Goal: Navigation & Orientation: Find specific page/section

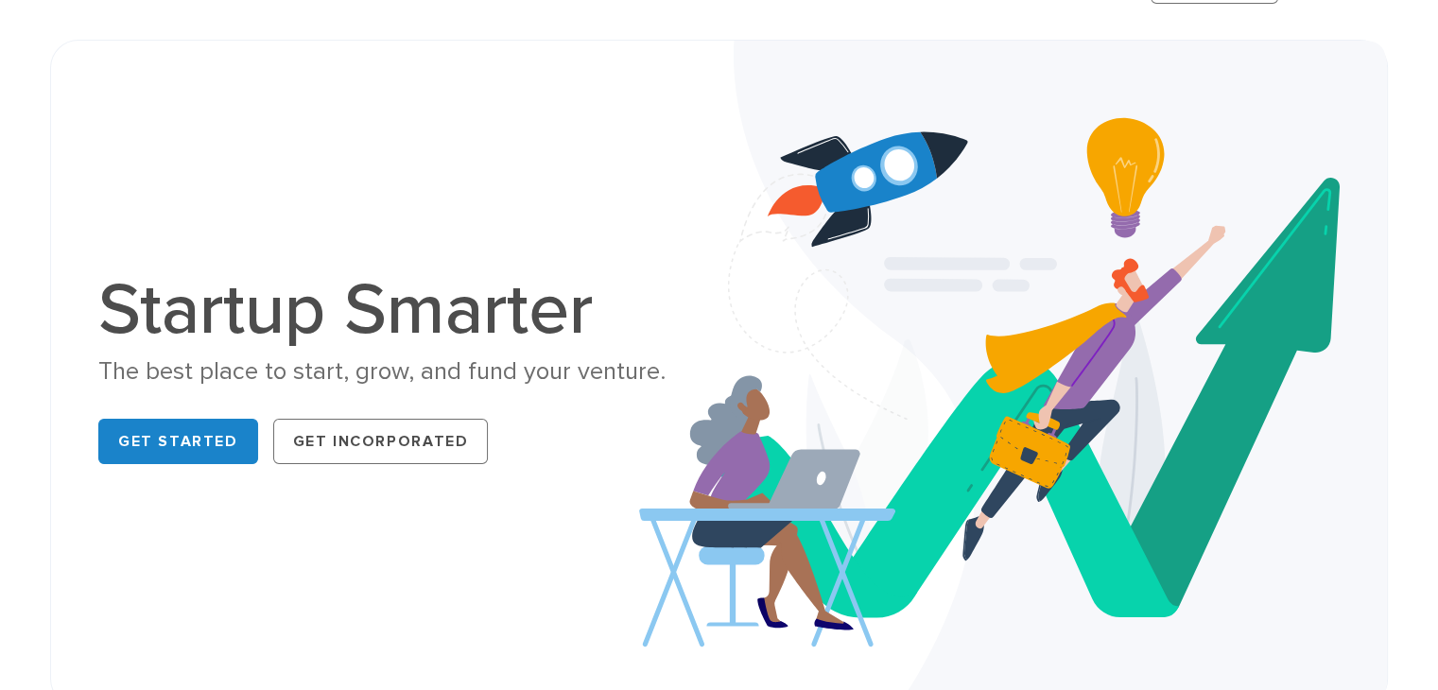
scroll to position [189, 0]
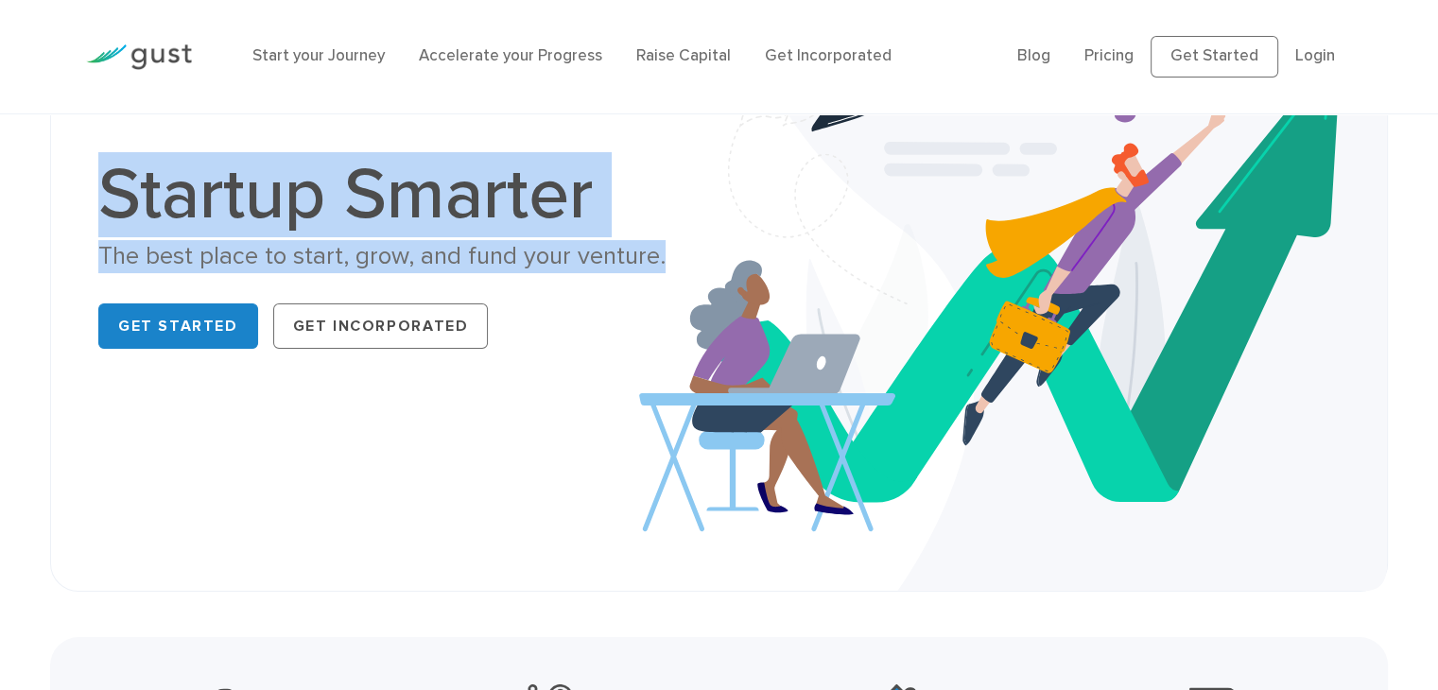
drag, startPoint x: 109, startPoint y: 205, endPoint x: 703, endPoint y: 254, distance: 596.6
click at [703, 254] on div "Startup Smarter The best place to start, grow, and fund your venture. Get Start…" at bounding box center [401, 258] width 606 height 198
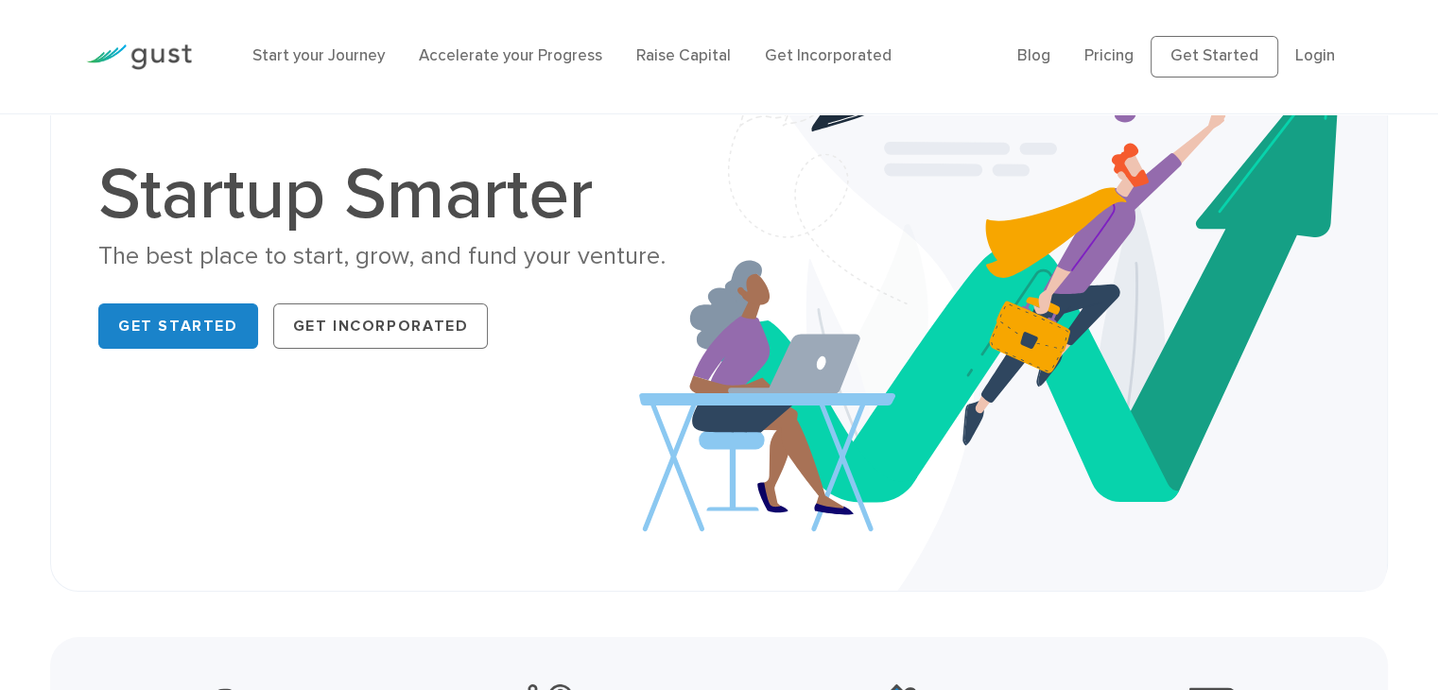
click at [518, 299] on div "Get Started Get Incorporated" at bounding box center [401, 326] width 606 height 60
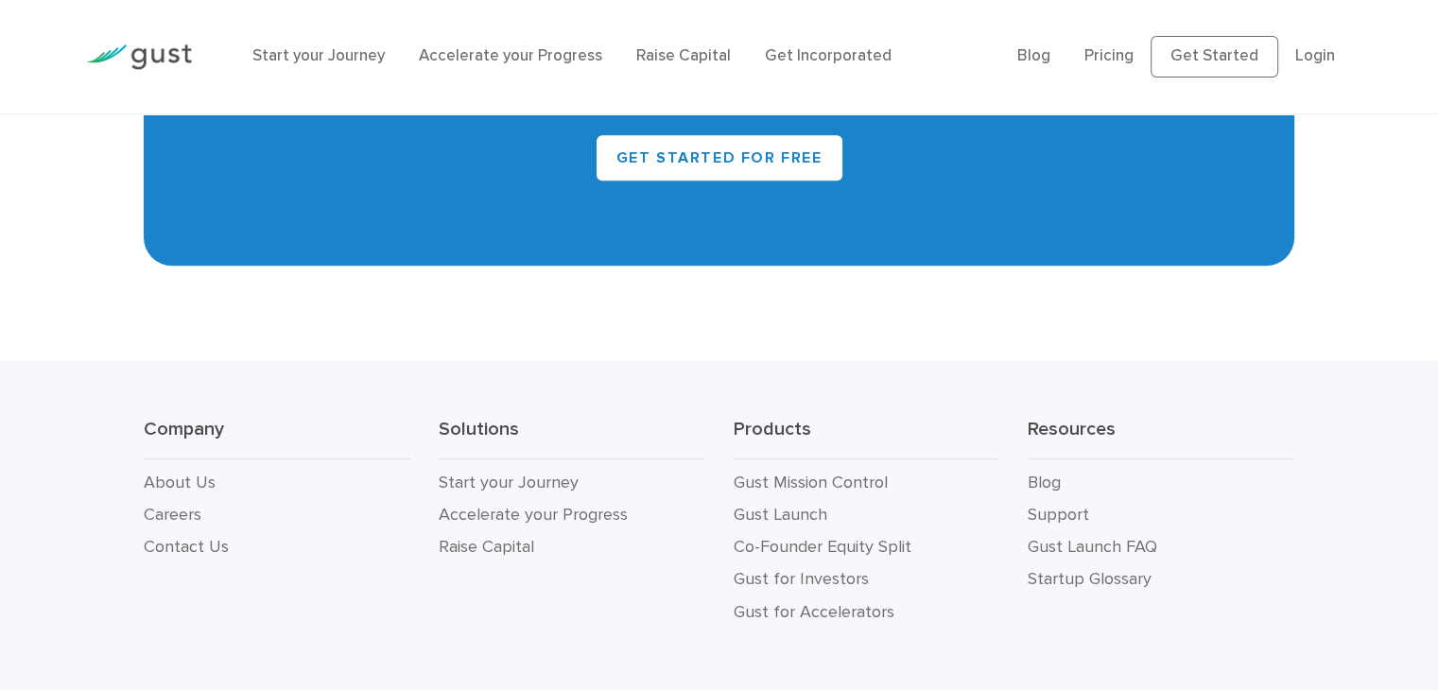
scroll to position [8670, 0]
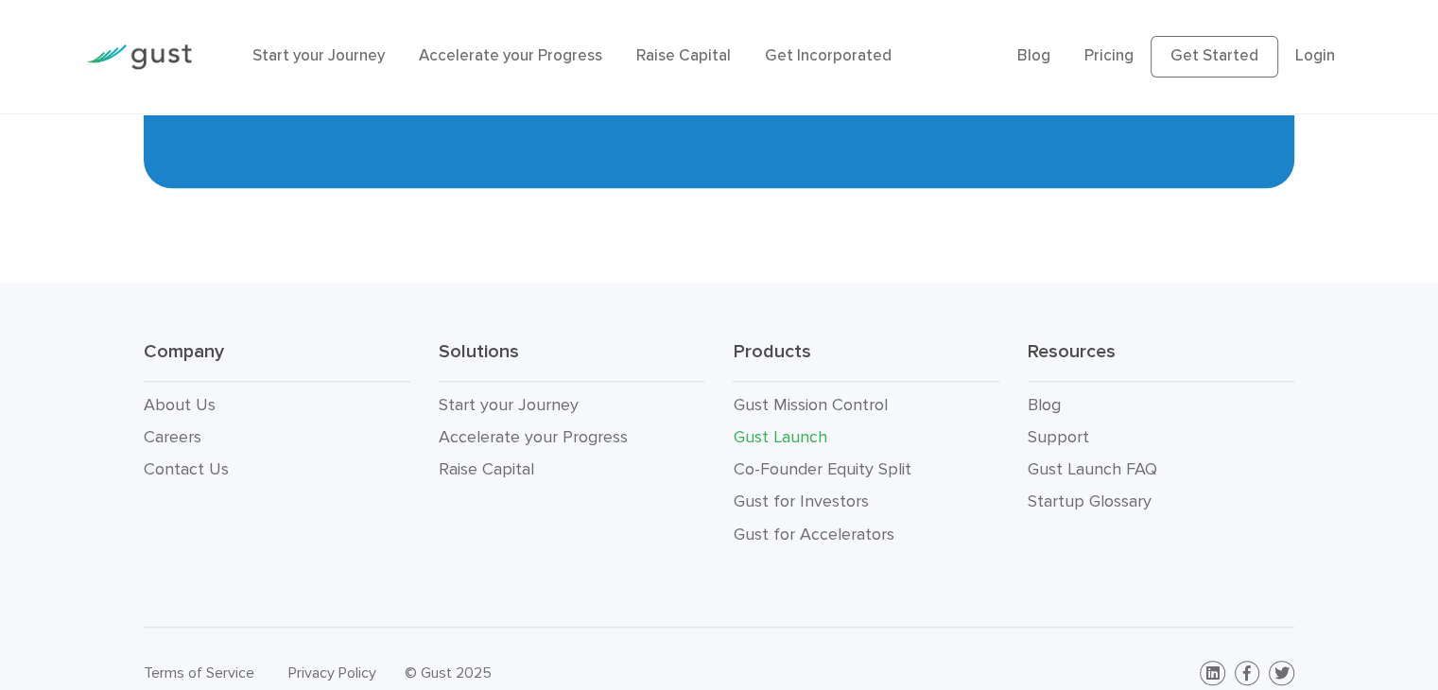
click at [789, 427] on link "Gust Launch" at bounding box center [780, 437] width 94 height 20
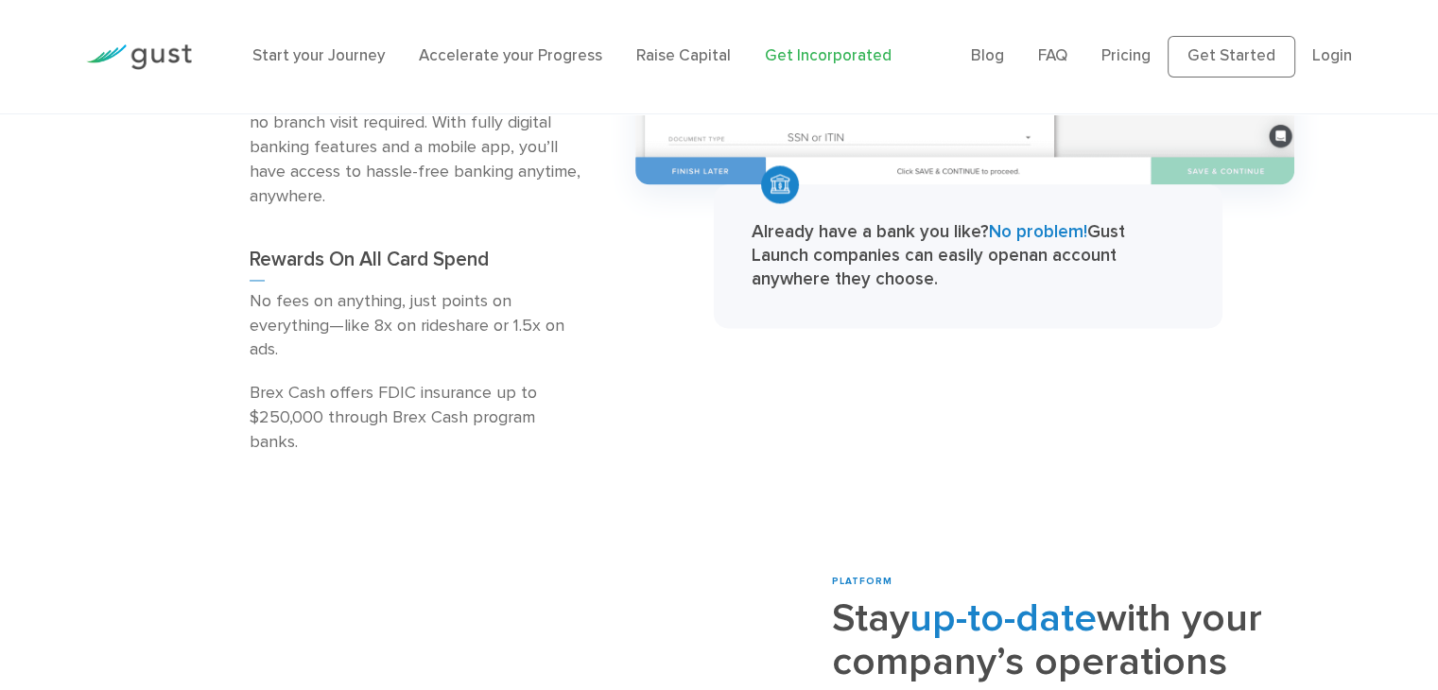
scroll to position [3119, 0]
